Goal: Find contact information: Find contact information

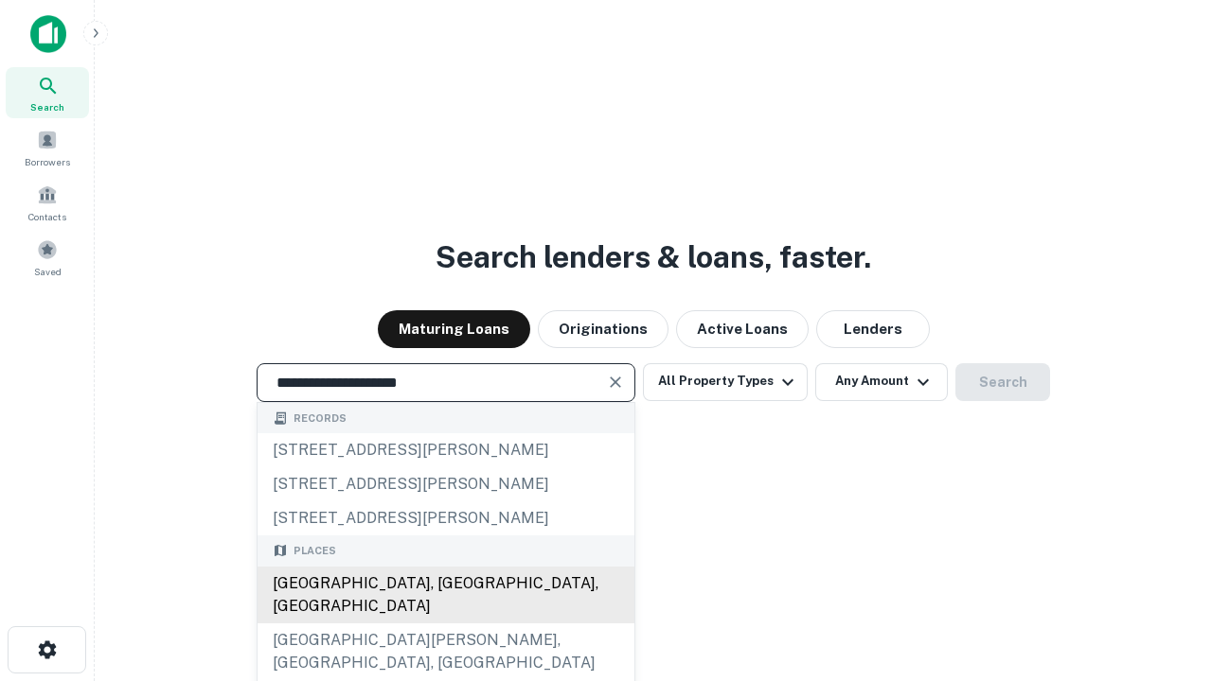
click at [445, 624] on div "Santa Monica, CA, USA" at bounding box center [445, 595] width 377 height 57
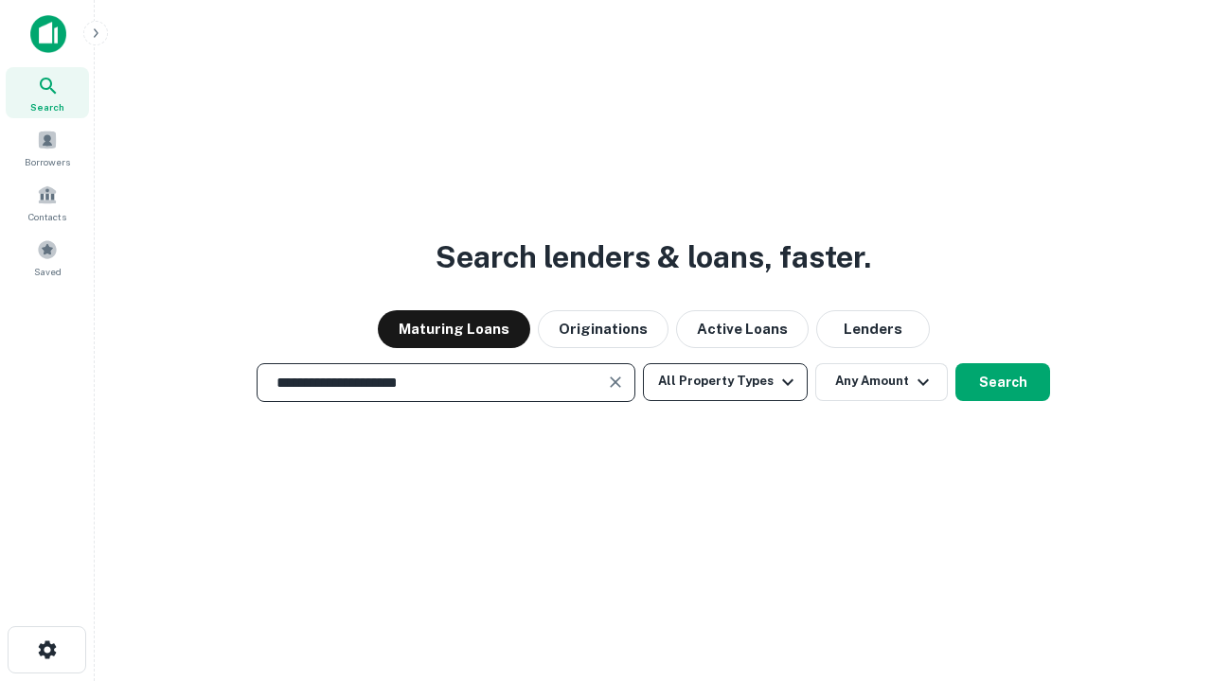
type input "**********"
click at [725, 381] on button "All Property Types" at bounding box center [725, 382] width 165 height 38
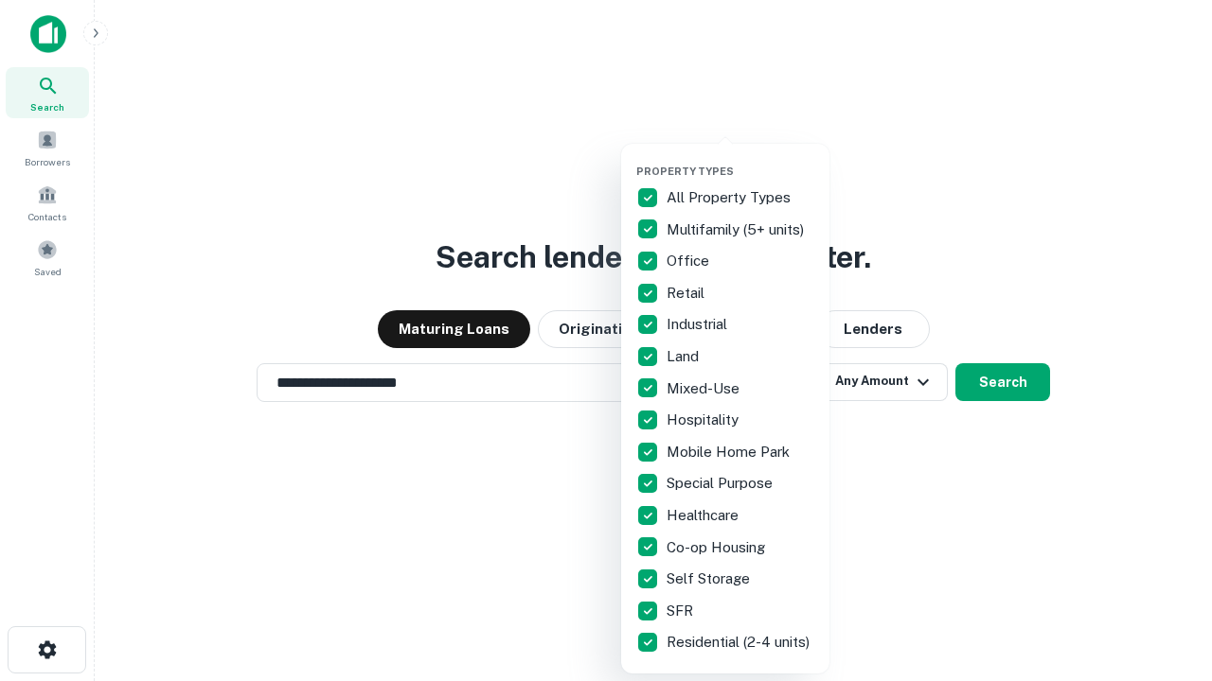
click at [740, 159] on button "button" at bounding box center [740, 159] width 208 height 1
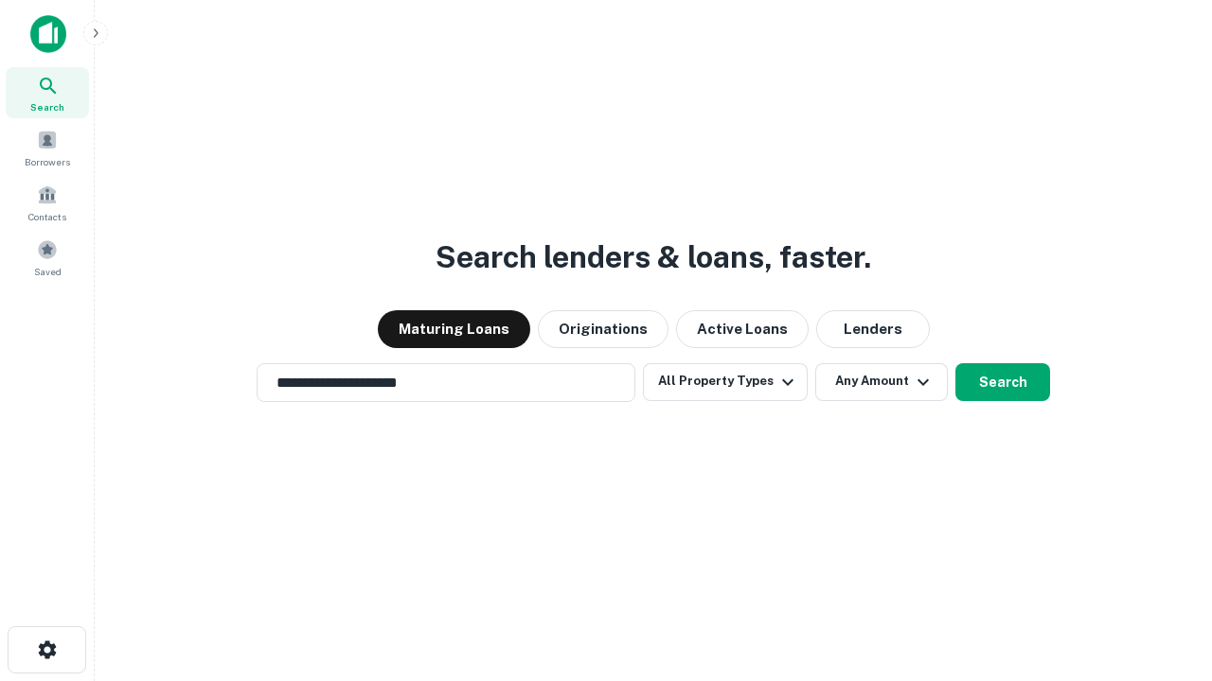
scroll to position [11, 228]
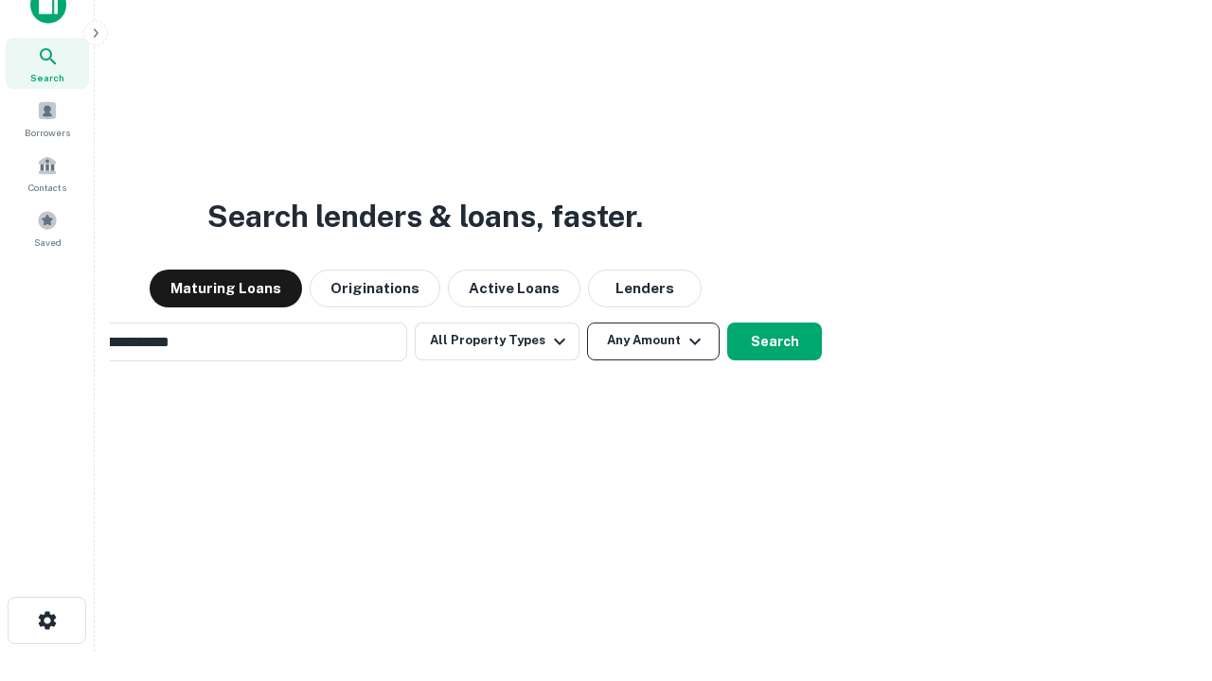
click at [587, 323] on button "Any Amount" at bounding box center [653, 342] width 133 height 38
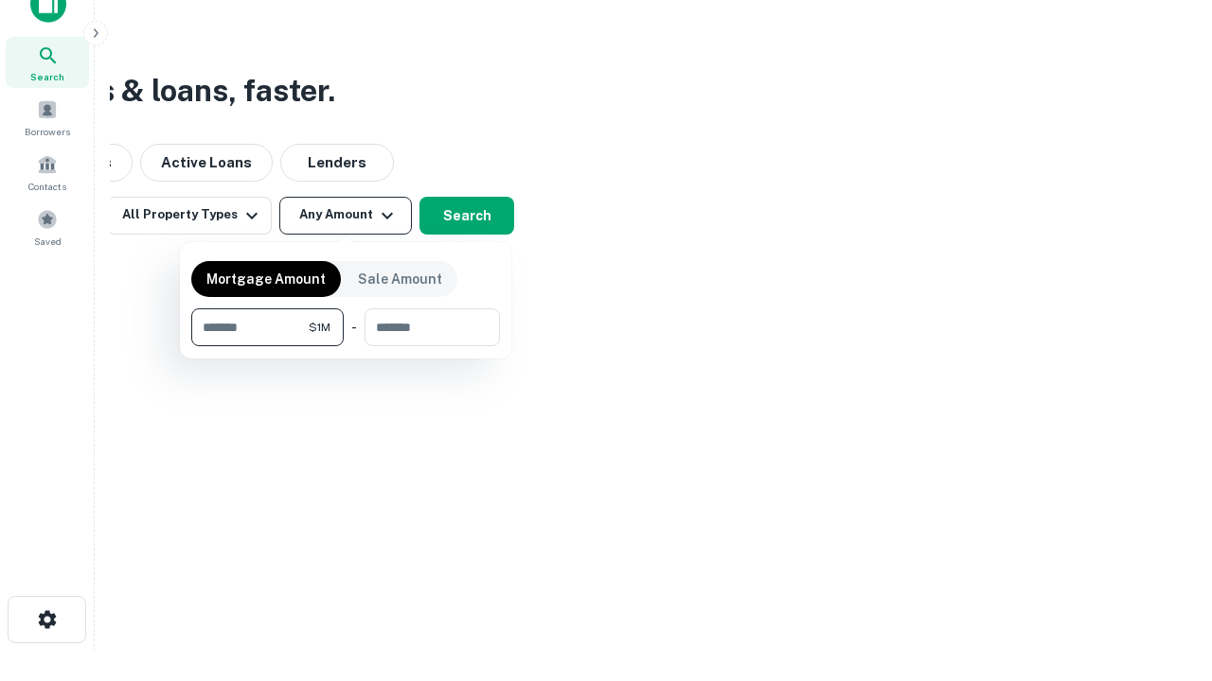
type input "*******"
click at [345, 346] on button "button" at bounding box center [345, 346] width 309 height 1
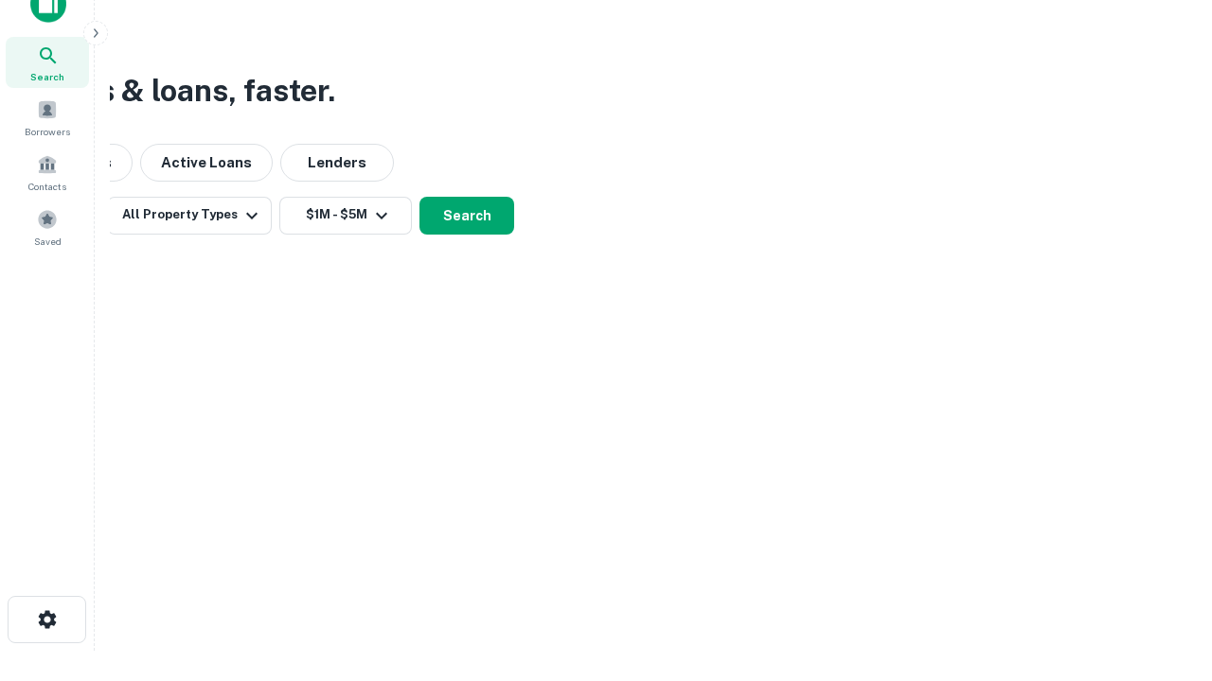
scroll to position [29, 0]
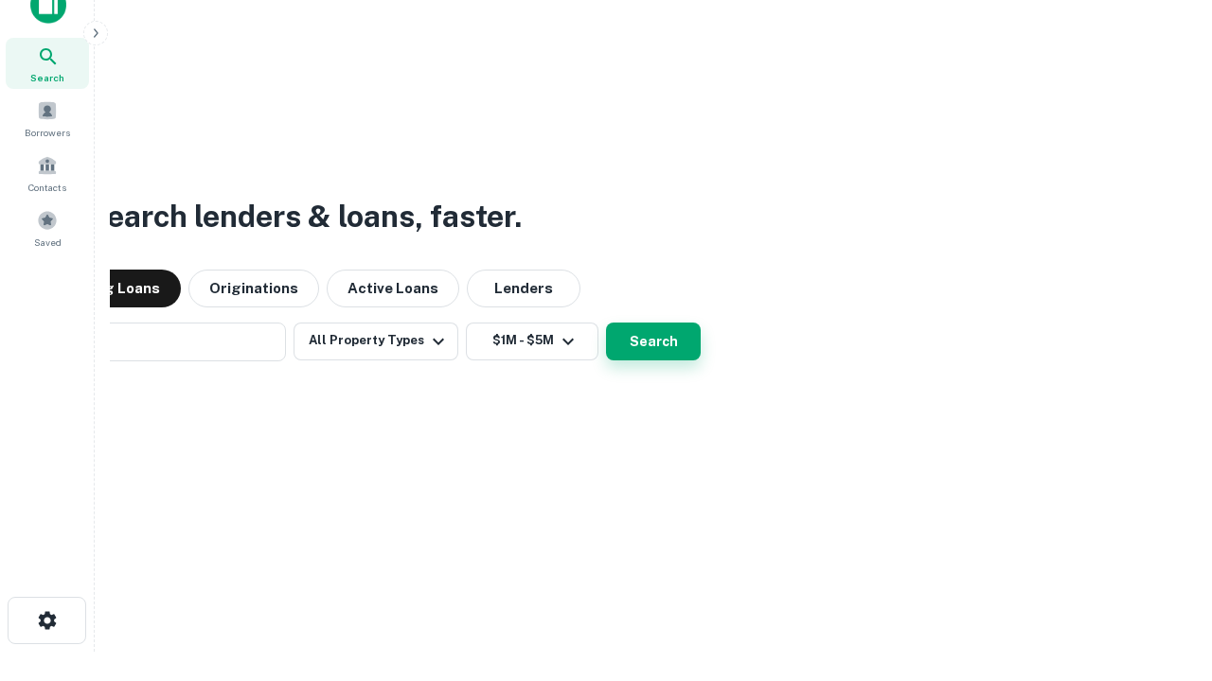
click at [606, 323] on button "Search" at bounding box center [653, 342] width 95 height 38
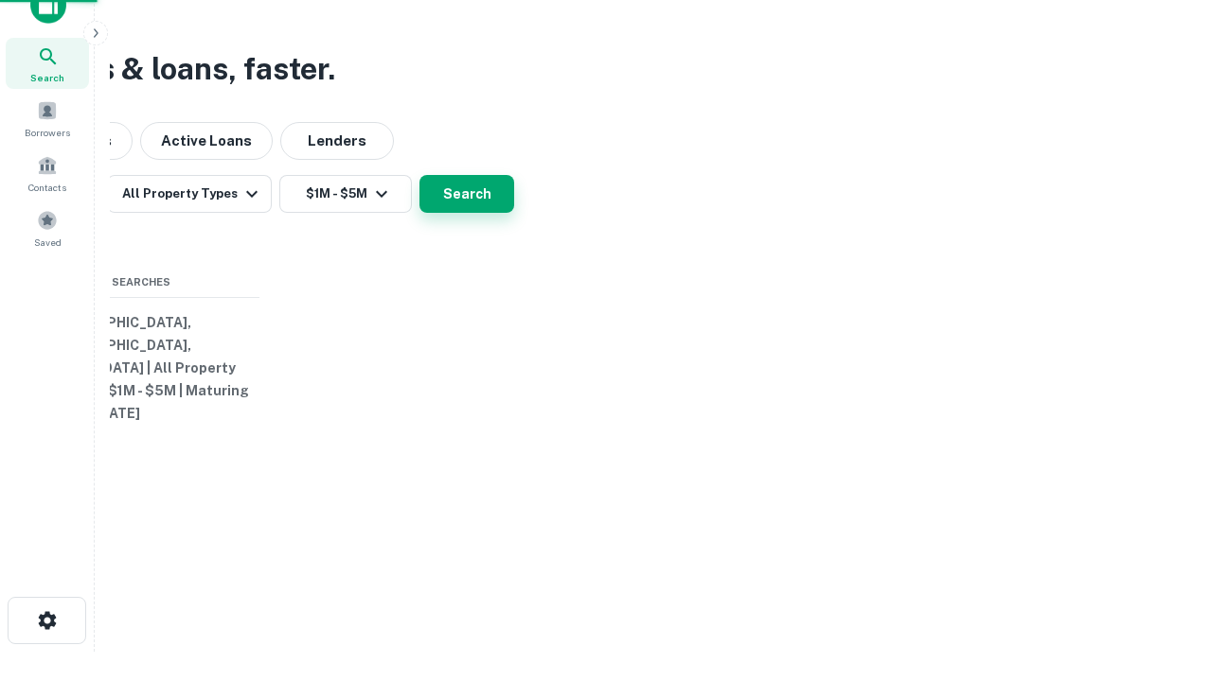
scroll to position [30, 0]
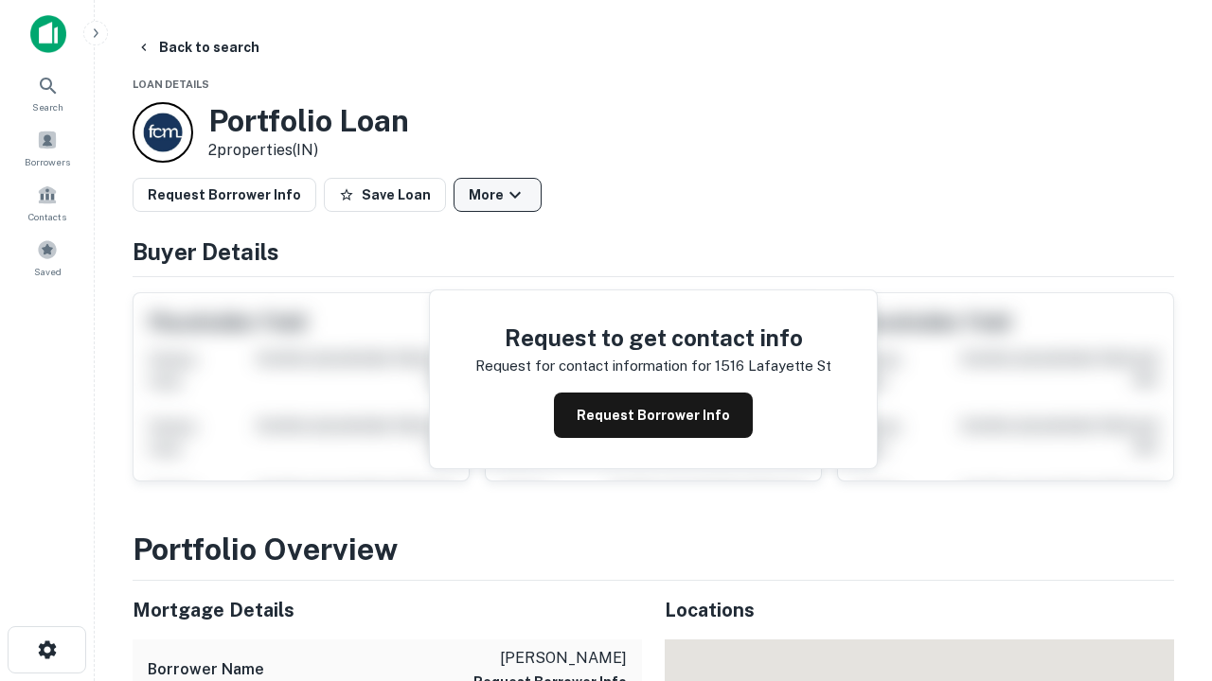
click at [497, 195] on button "More" at bounding box center [497, 195] width 88 height 34
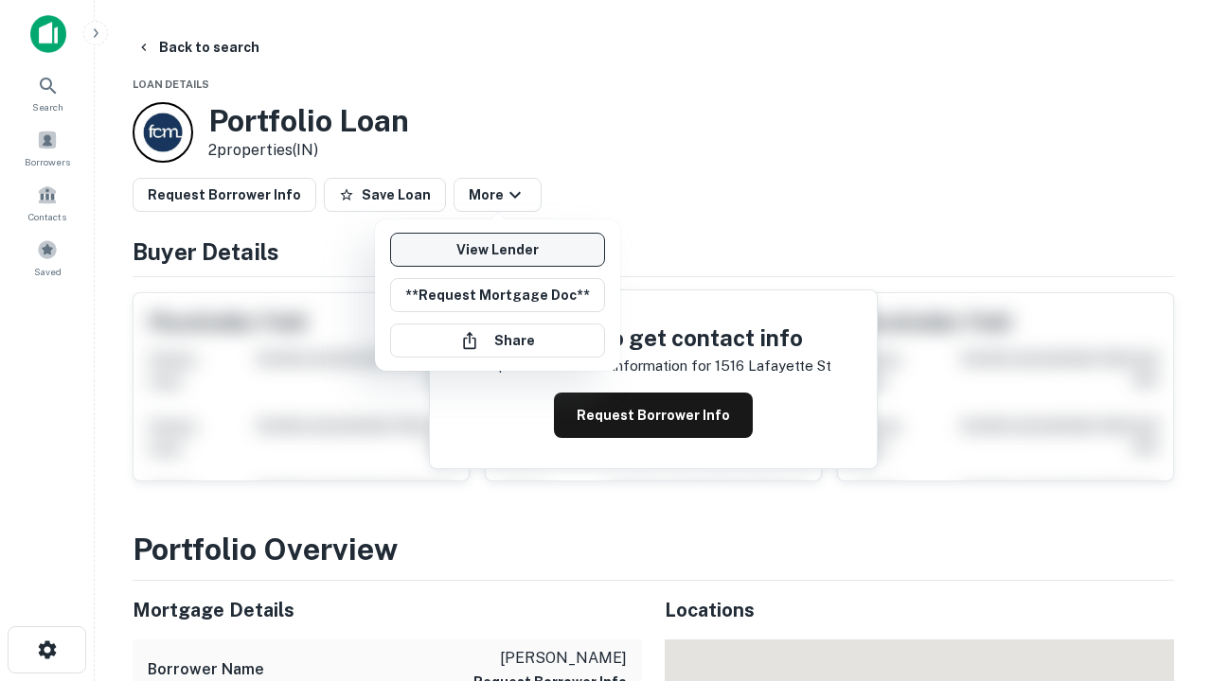
click at [497, 250] on link "View Lender" at bounding box center [497, 250] width 215 height 34
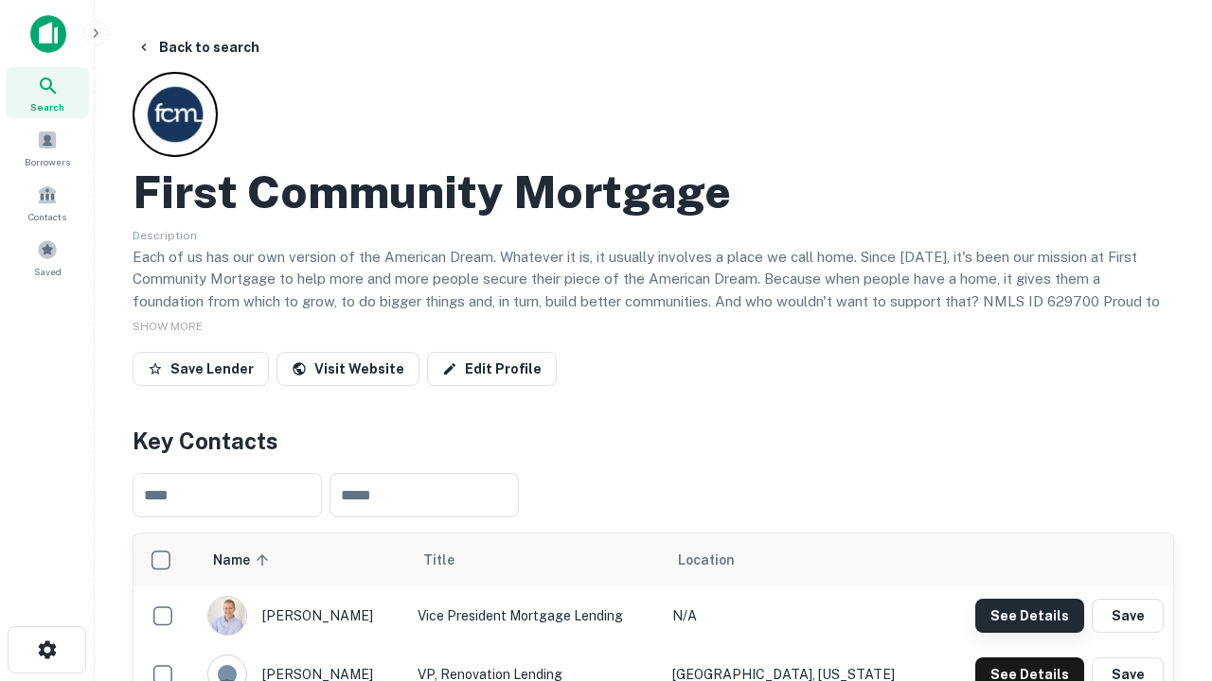
click at [1029, 615] on button "See Details" at bounding box center [1029, 616] width 109 height 34
click at [46, 650] on icon "button" at bounding box center [47, 650] width 23 height 23
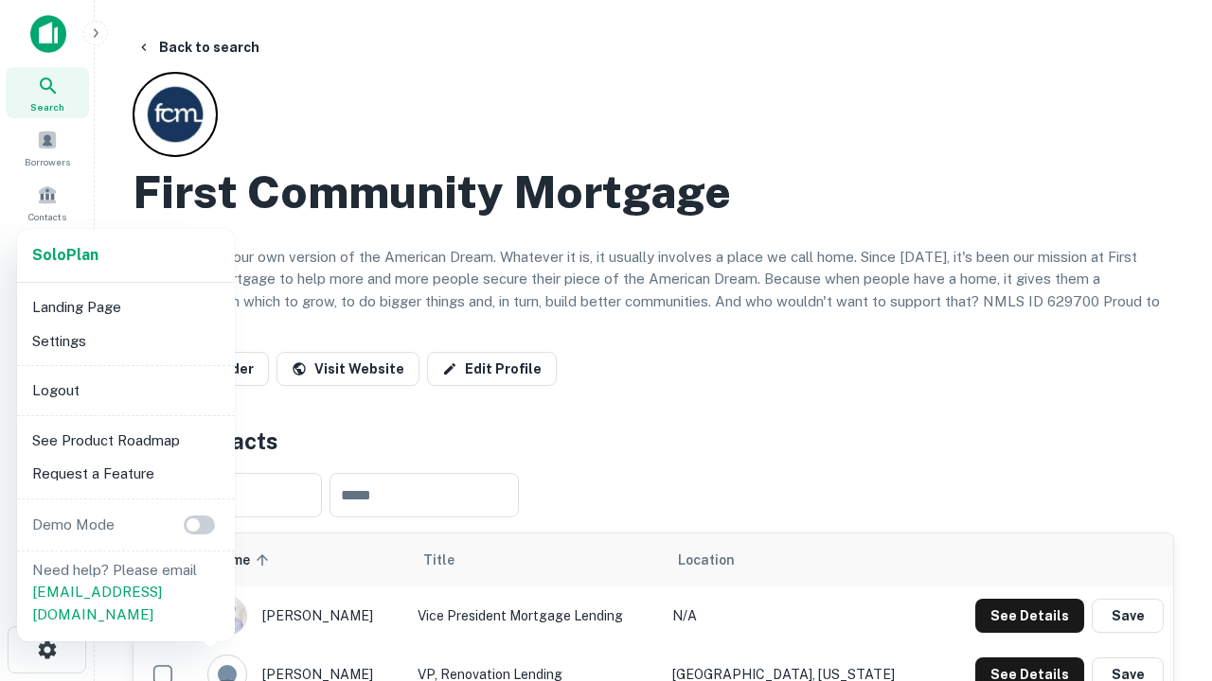
click at [125, 390] on li "Logout" at bounding box center [126, 391] width 203 height 34
